Goal: Use online tool/utility: Utilize a website feature to perform a specific function

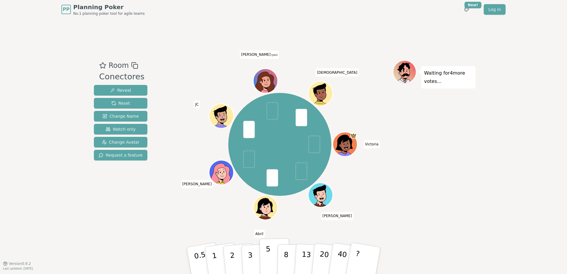
click at [269, 252] on p "5" at bounding box center [268, 261] width 5 height 32
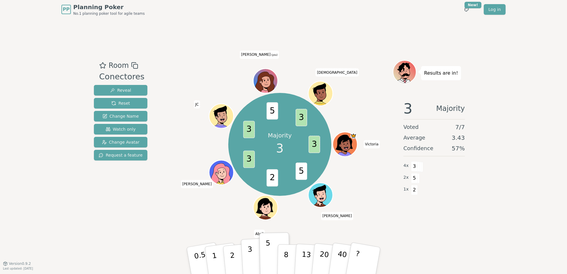
click at [249, 265] on p "3" at bounding box center [251, 261] width 6 height 32
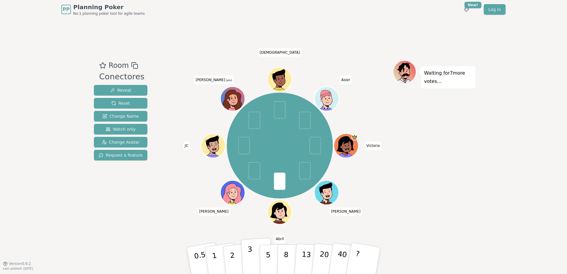
click at [248, 256] on button "3" at bounding box center [257, 261] width 32 height 46
click at [228, 249] on button "2" at bounding box center [239, 261] width 34 height 47
click at [38, 209] on div "PP Planning Poker No.1 planning poker tool for agile teams Toggle theme New! Lo…" at bounding box center [283, 137] width 567 height 274
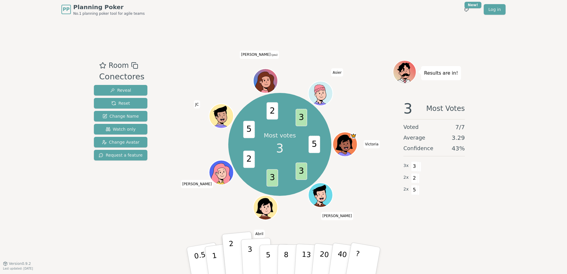
click at [253, 264] on button "3" at bounding box center [257, 261] width 32 height 46
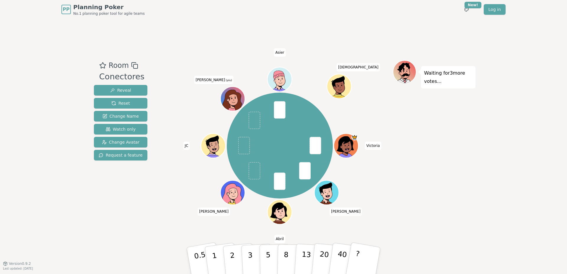
click at [181, 190] on div "[PERSON_NAME] [PERSON_NAME] [PERSON_NAME] [PERSON_NAME] (you) [PERSON_NAME][DEM…" at bounding box center [280, 146] width 226 height 150
click at [253, 258] on button "3" at bounding box center [257, 261] width 32 height 46
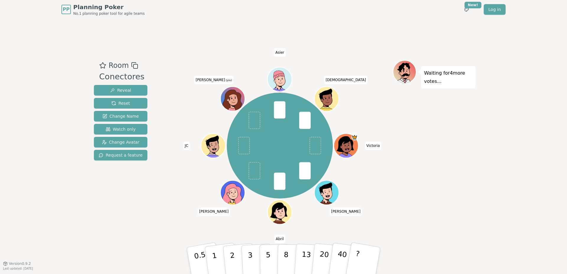
drag, startPoint x: 531, startPoint y: 105, endPoint x: 528, endPoint y: 105, distance: 3.3
click at [531, 105] on div "PP Planning Poker No.1 planning poker tool for agile teams Toggle theme New! Lo…" at bounding box center [283, 137] width 567 height 274
click at [283, 247] on button "8" at bounding box center [292, 261] width 30 height 45
click at [26, 199] on div "PP Planning Poker No.1 planning poker tool for agile teams Toggle theme New! Lo…" at bounding box center [283, 137] width 567 height 274
